Goal: Contribute content

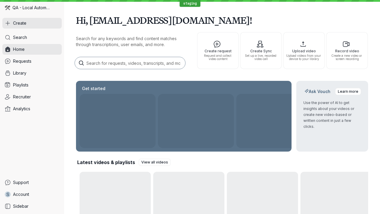
click at [32, 23] on button "Create" at bounding box center [31, 23] width 59 height 11
